Goal: Navigation & Orientation: Find specific page/section

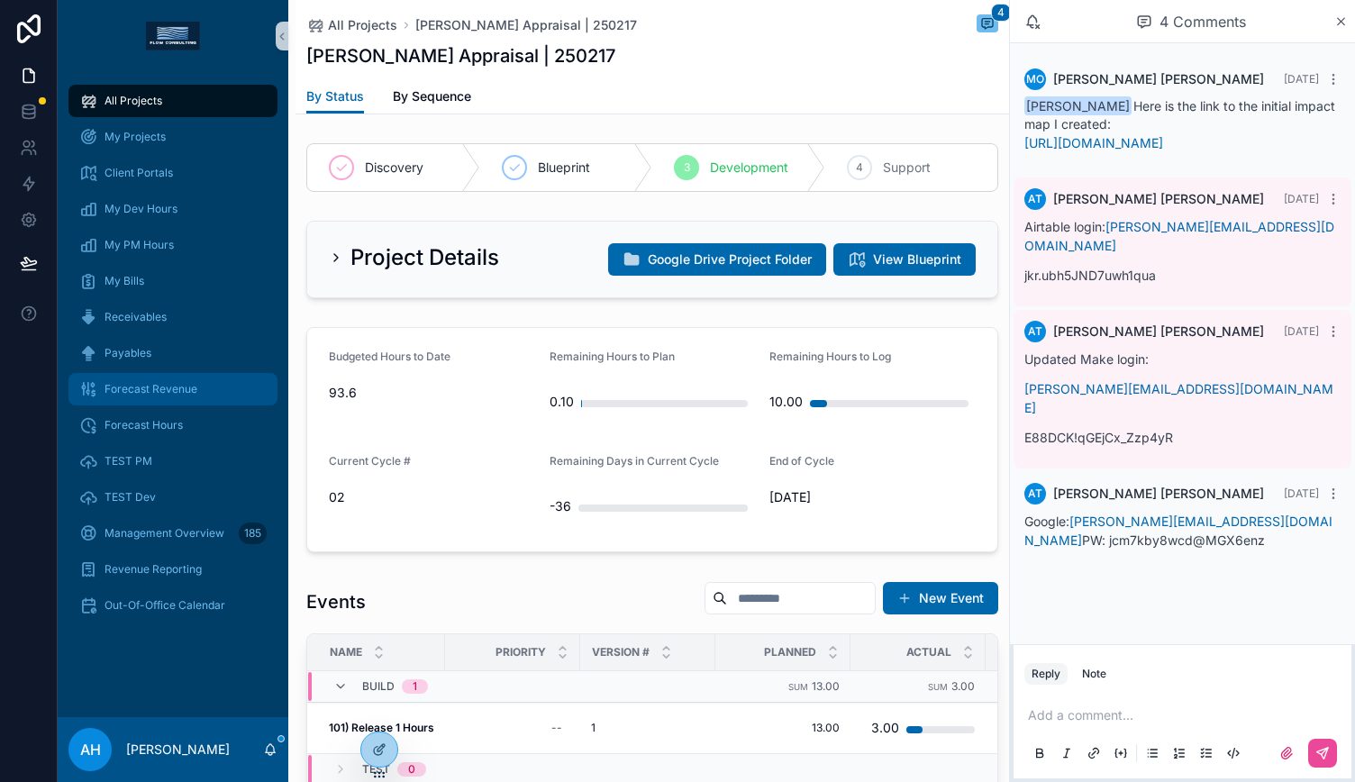
drag, startPoint x: 155, startPoint y: 377, endPoint x: 153, endPoint y: 405, distance: 28.0
click at [155, 377] on div "Forecast Revenue" at bounding box center [172, 389] width 187 height 29
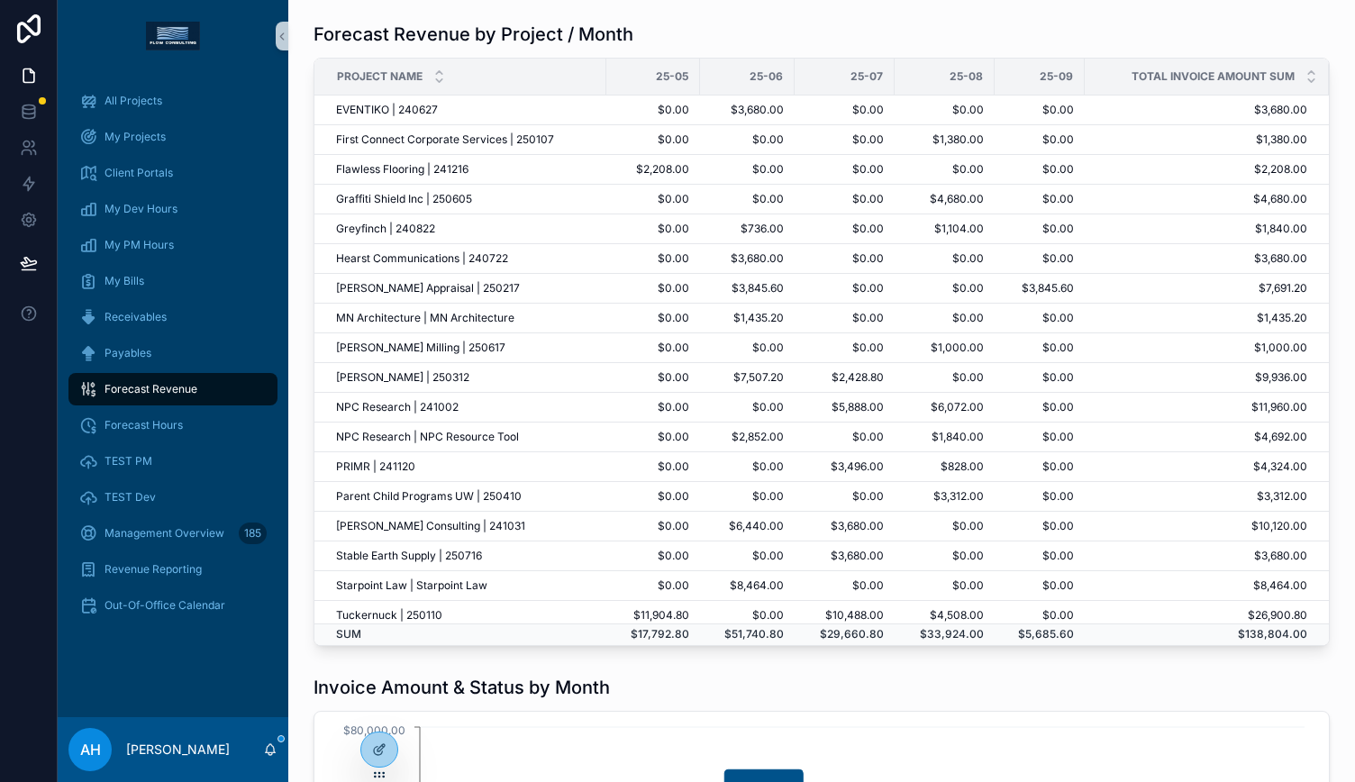
scroll to position [88, 0]
click at [155, 433] on div "Forecast Hours" at bounding box center [172, 425] width 187 height 29
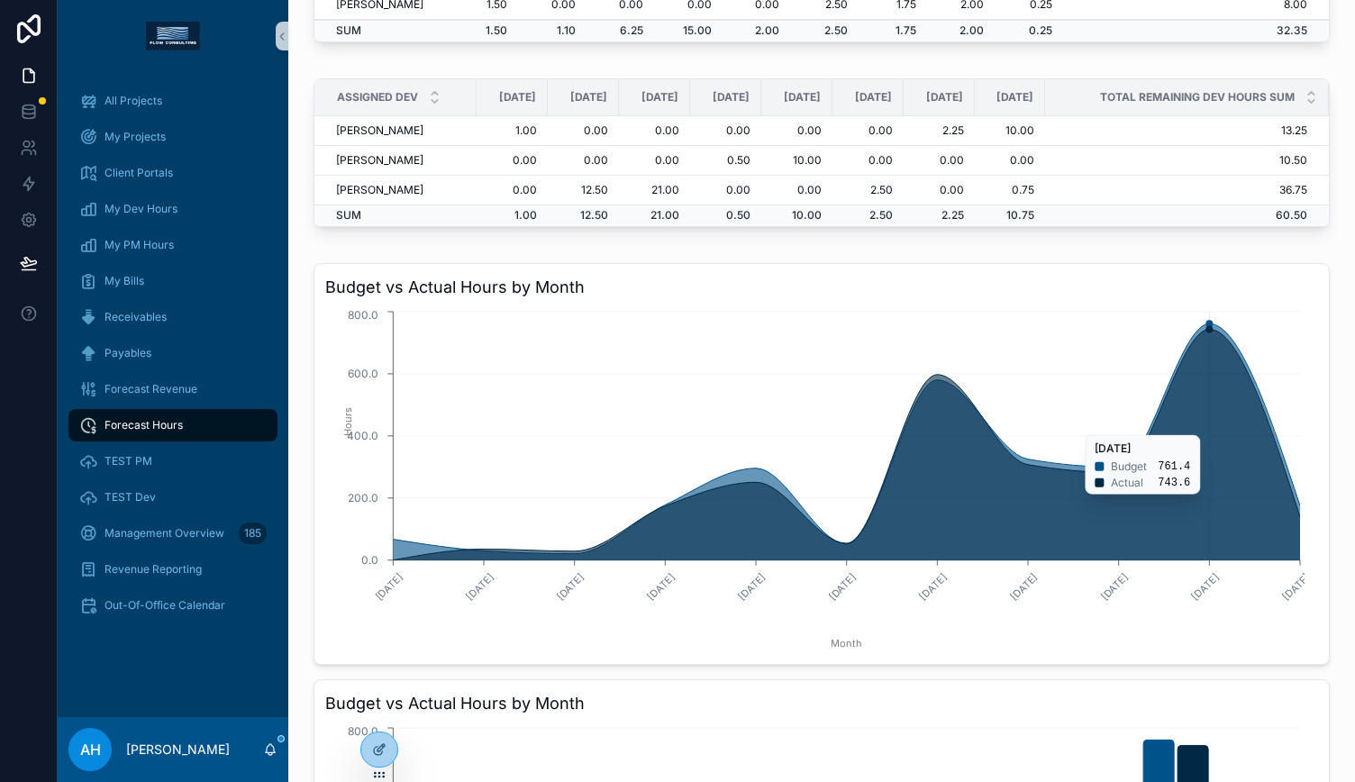
scroll to position [781, 0]
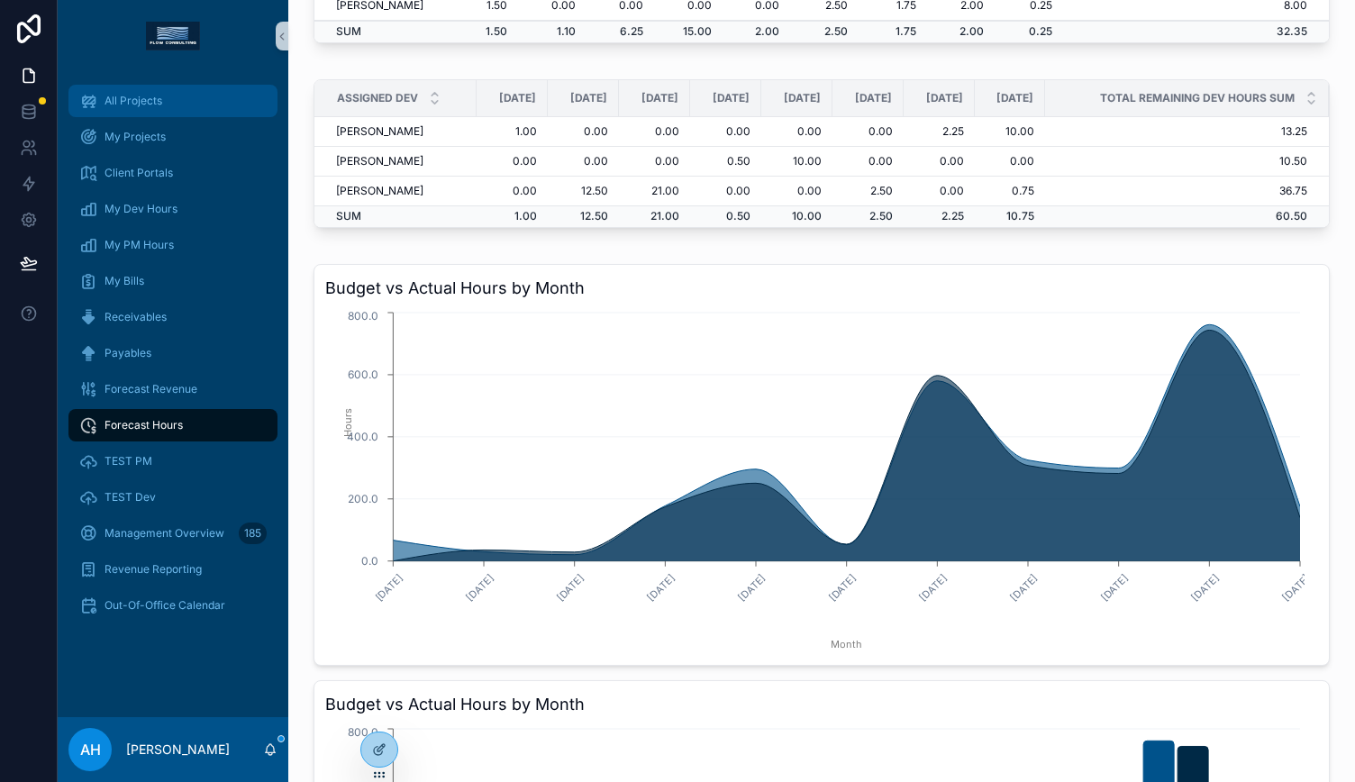
click at [135, 100] on span "All Projects" at bounding box center [134, 101] width 58 height 14
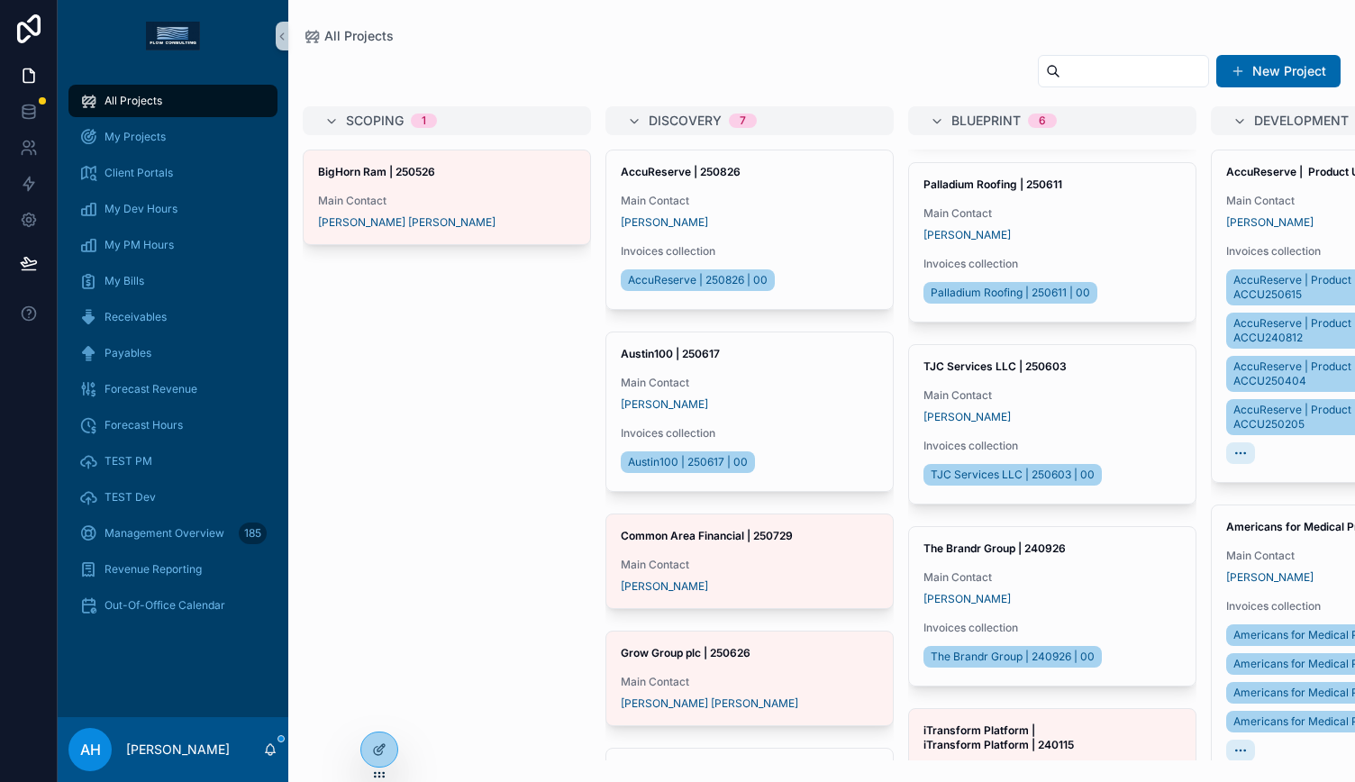
scroll to position [433, 0]
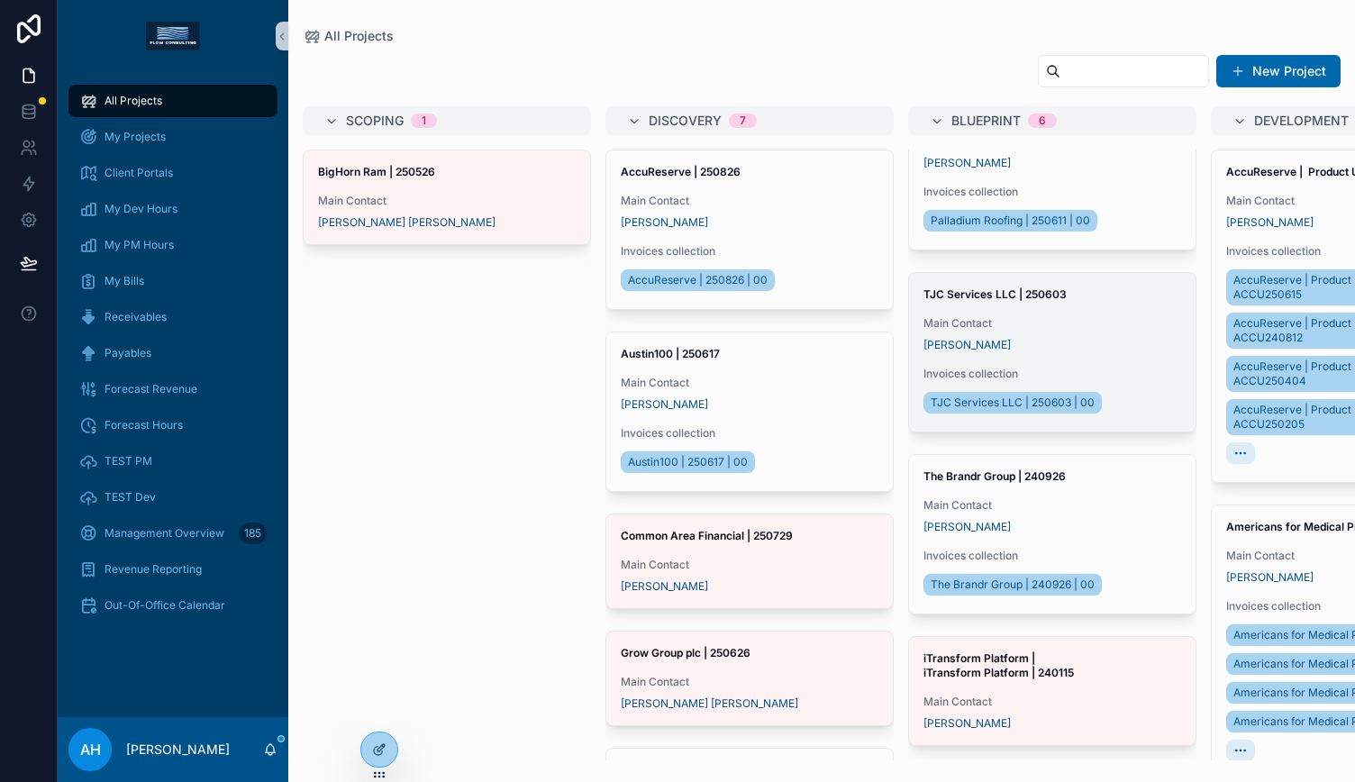
click at [1049, 316] on span "Main Contact" at bounding box center [1053, 323] width 258 height 14
